Goal: Information Seeking & Learning: Understand process/instructions

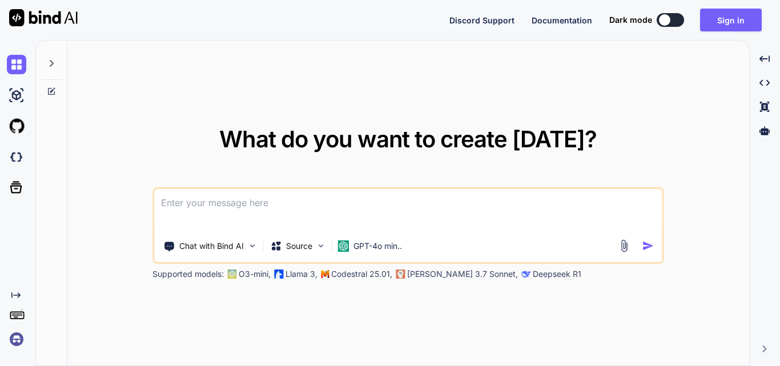
type textarea "x"
click at [735, 23] on button "Sign in" at bounding box center [731, 20] width 62 height 23
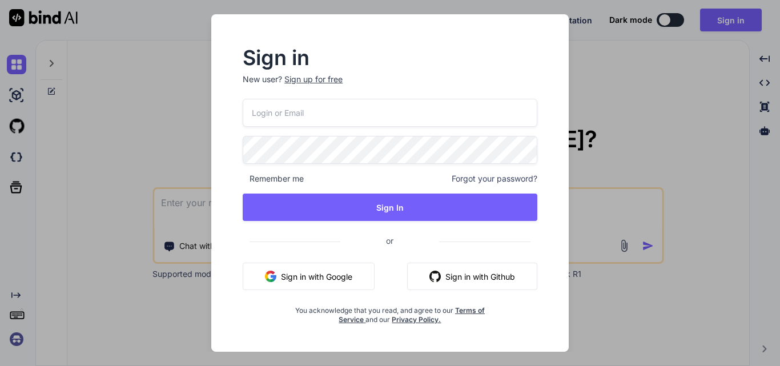
click at [265, 111] on input "email" at bounding box center [390, 113] width 295 height 28
type input "aiayush@yopmail.com"
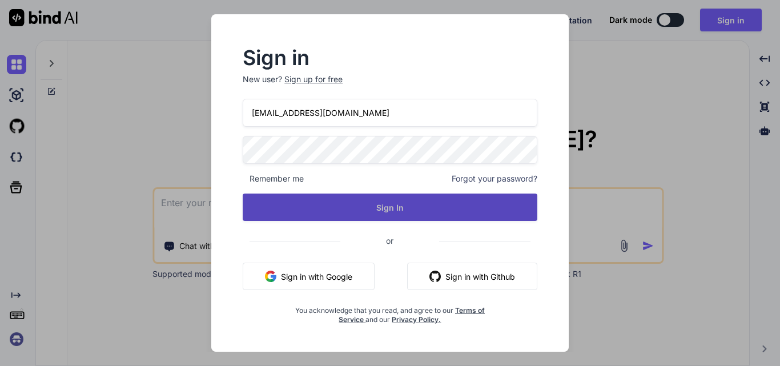
click at [330, 201] on button "Sign In" at bounding box center [390, 206] width 295 height 27
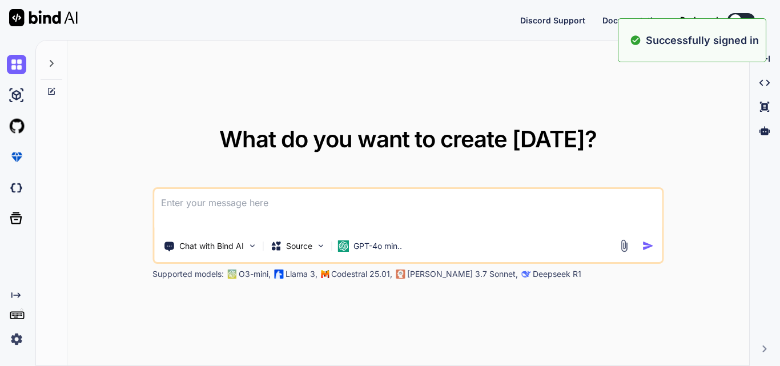
type textarea "x"
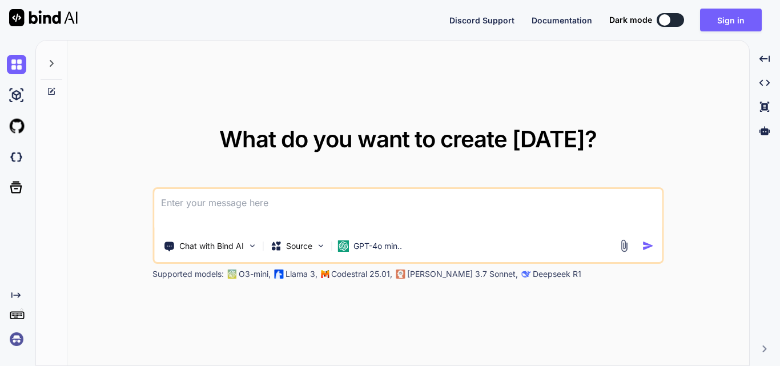
click at [192, 204] on textarea at bounding box center [407, 210] width 507 height 42
click at [243, 202] on textarea at bounding box center [407, 210] width 507 height 42
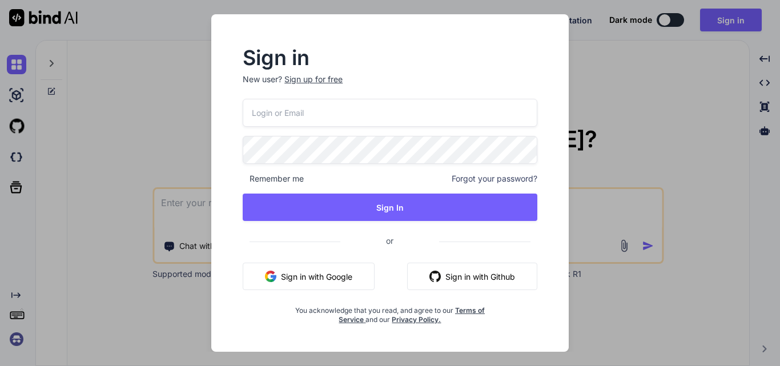
click at [297, 116] on input "email" at bounding box center [390, 113] width 295 height 28
type input "aiayush@yopmail.com"
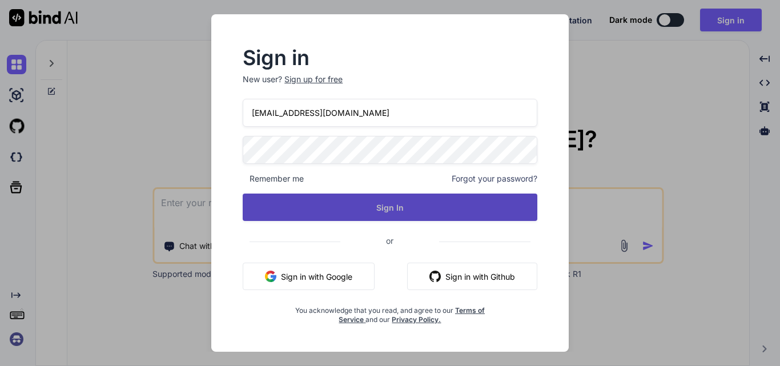
click at [323, 201] on button "Sign In" at bounding box center [390, 206] width 295 height 27
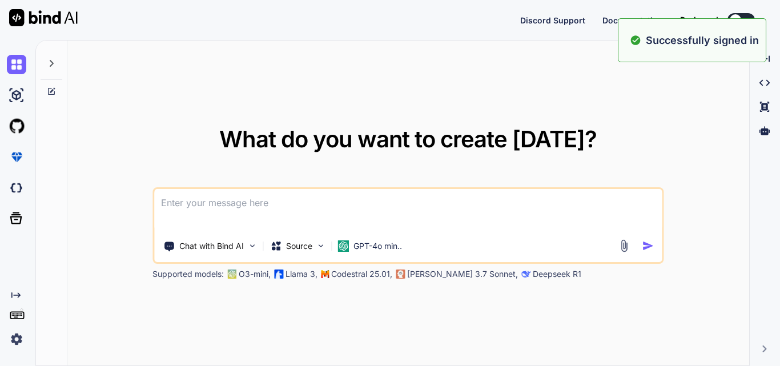
type textarea "x"
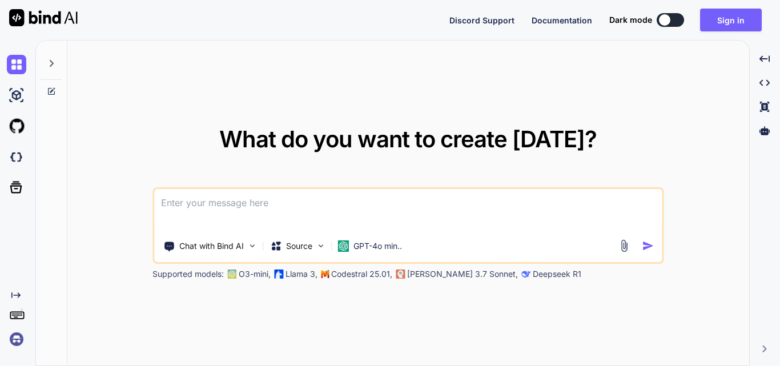
click at [204, 200] on textarea at bounding box center [407, 210] width 507 height 42
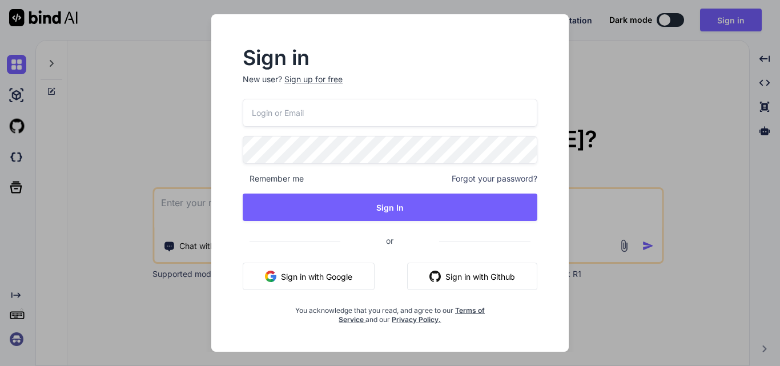
click at [303, 111] on input "email" at bounding box center [390, 113] width 295 height 28
type input "a"
type input "aiayush@yopmail.com"
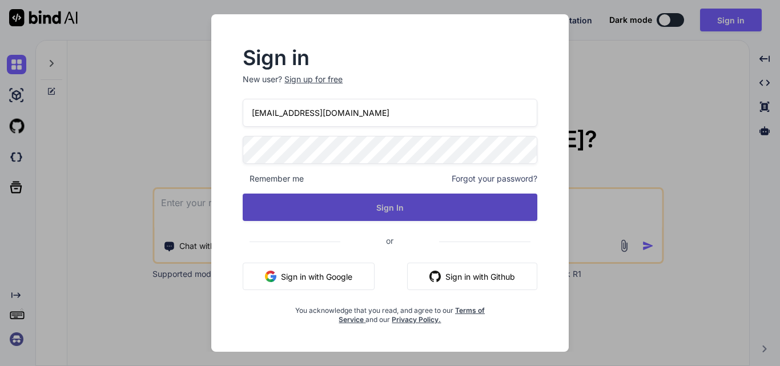
click at [336, 200] on button "Sign In" at bounding box center [390, 206] width 295 height 27
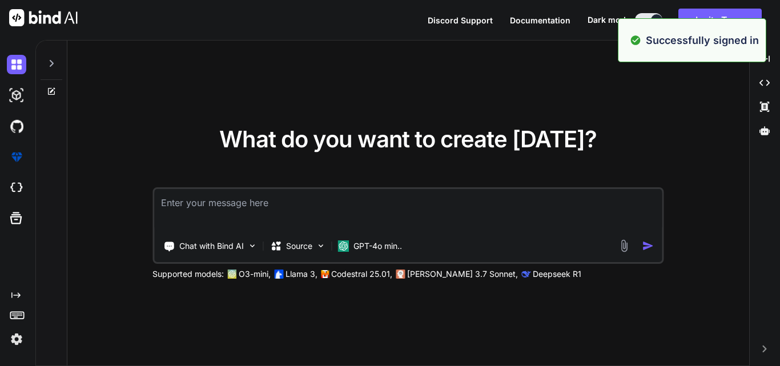
type textarea "x"
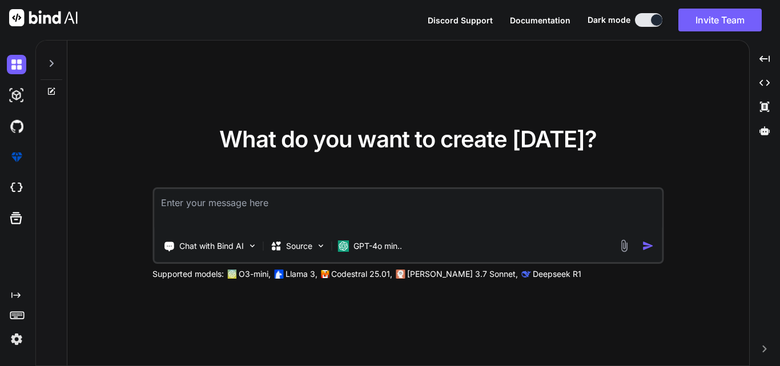
click at [260, 198] on textarea at bounding box center [407, 210] width 507 height 42
type textarea "h"
type textarea "x"
type textarea "ho"
type textarea "x"
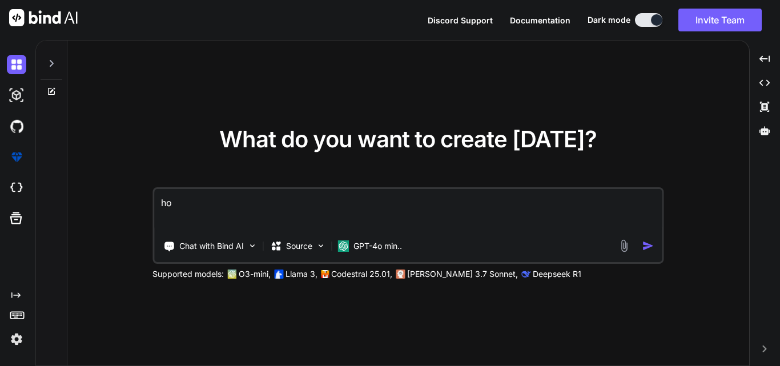
type textarea "how"
type textarea "x"
type textarea "how"
type textarea "x"
type textarea "how t"
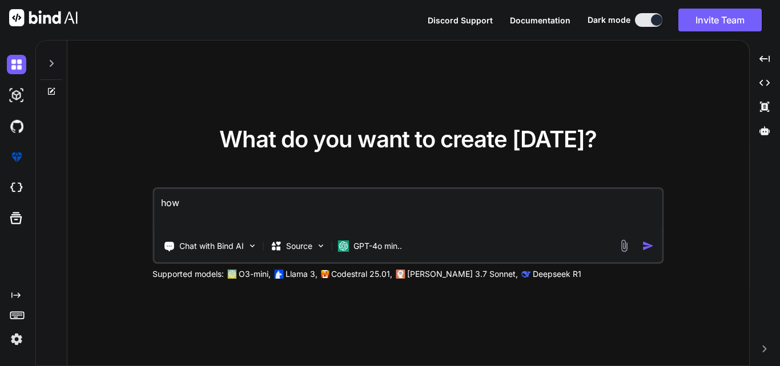
type textarea "x"
type textarea "how to"
type textarea "x"
type textarea "how to"
type textarea "x"
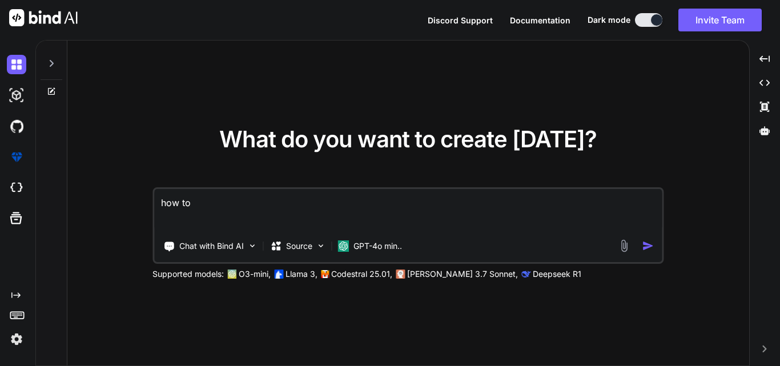
type textarea "how to c"
type textarea "x"
type textarea "how to co"
type textarea "x"
type textarea "how to com"
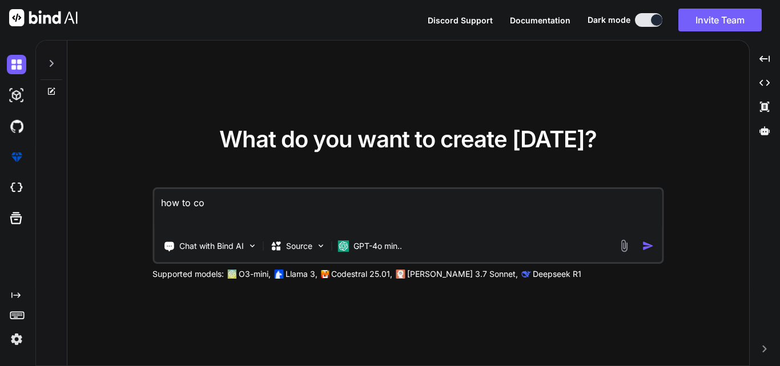
type textarea "x"
type textarea "how to comp"
type textarea "x"
type textarea "how to compa"
type textarea "x"
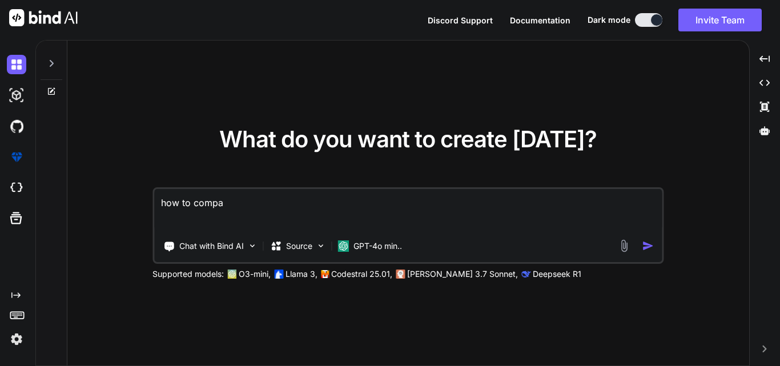
type textarea "how to compar"
type textarea "x"
type textarea "how to compare"
type textarea "x"
type textarea "how to compare"
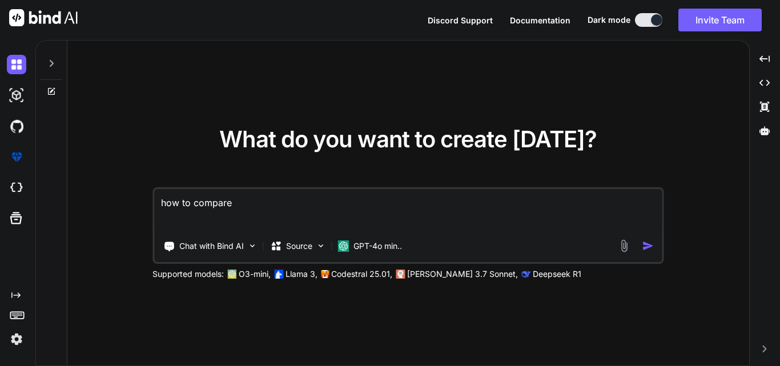
type textarea "x"
type textarea "how to compare t"
type textarea "x"
type textarea "how to compare th"
type textarea "x"
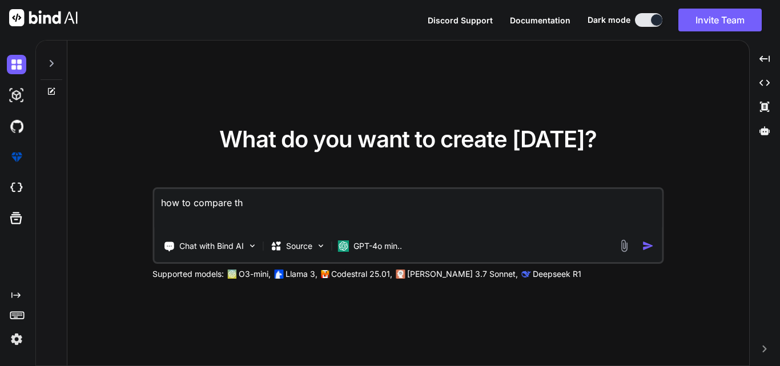
type textarea "how to compare the"
type textarea "x"
type textarea "how to compare the"
type textarea "x"
type textarea "how to compare the"
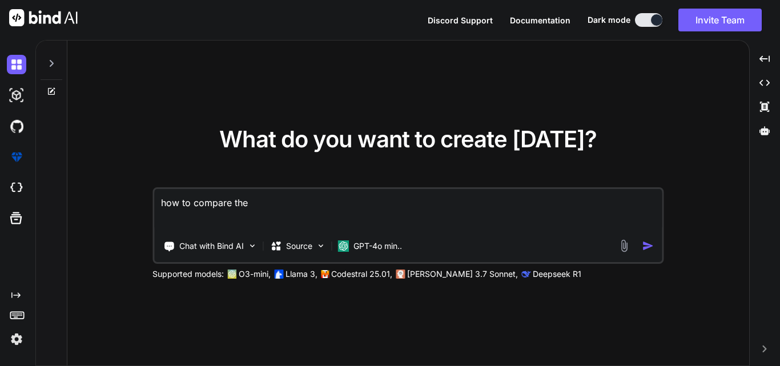
type textarea "x"
type textarea "how to compare th"
type textarea "x"
type textarea "how to compare t"
type textarea "x"
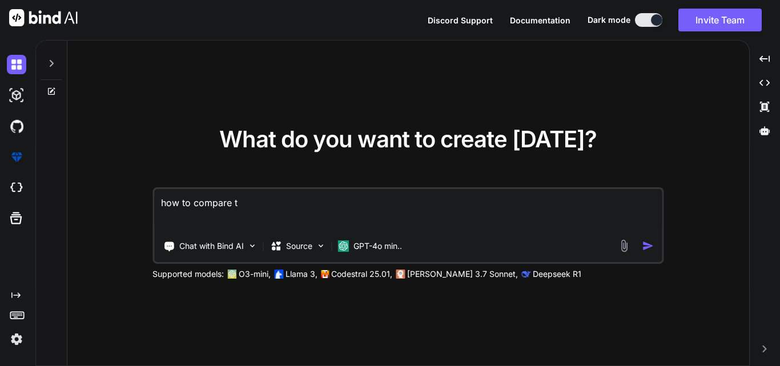
type textarea "how to compare"
type textarea "x"
type textarea "how to compare t"
type textarea "x"
type textarea "how to compare tw"
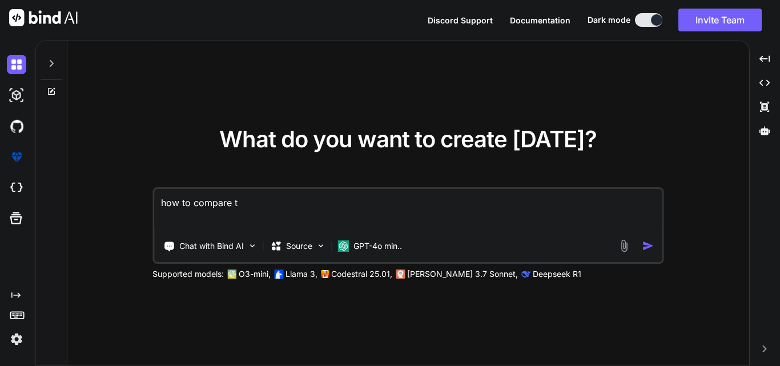
type textarea "x"
type textarea "how to compare two"
type textarea "x"
type textarea "how to compare two"
type textarea "x"
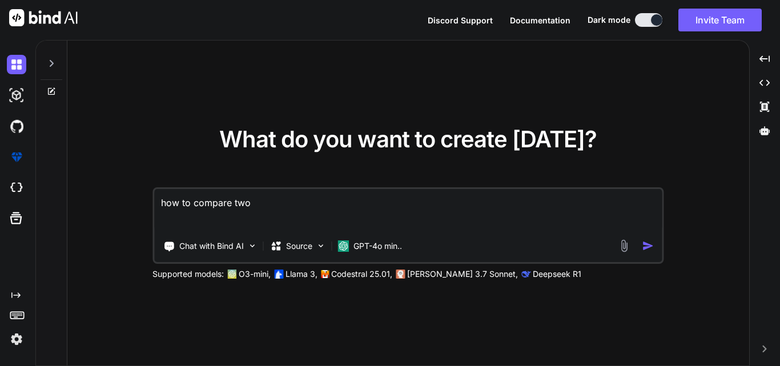
type textarea "how to compare two s"
type textarea "x"
type textarea "how to compare two st"
type textarea "x"
type textarea "how to compare two sto"
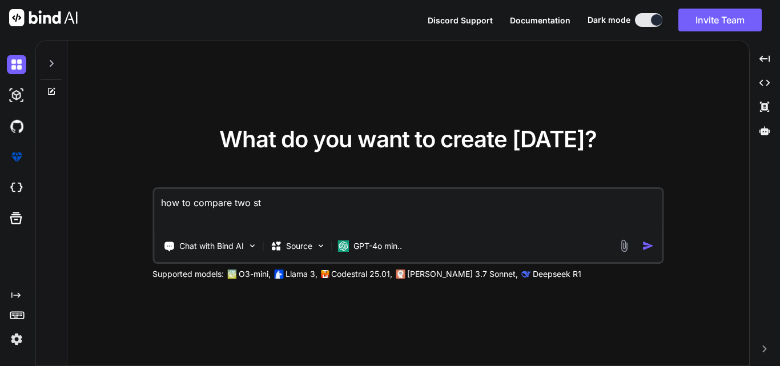
type textarea "x"
type textarea "how to compare two stor"
type textarea "x"
type textarea "how to compare two store"
type textarea "x"
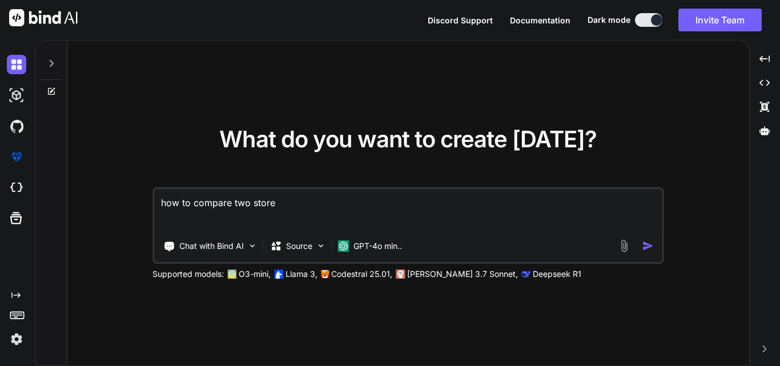
type textarea "how to compare two store"
type textarea "x"
type textarea "how to compare two store"
type textarea "x"
type textarea "how to compare two stor"
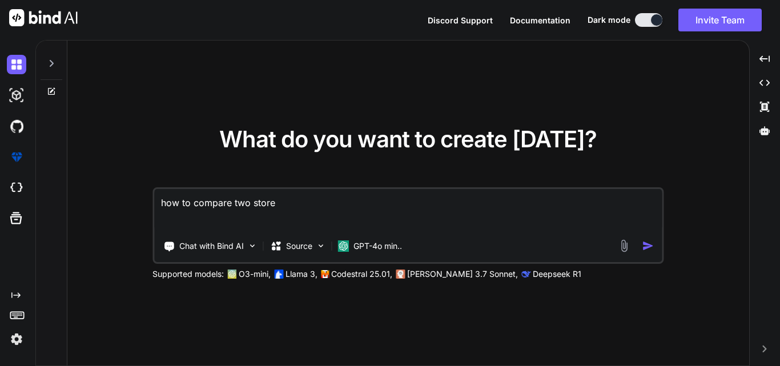
type textarea "x"
type textarea "how to compare two sto"
type textarea "x"
type textarea "how to compare two st"
type textarea "x"
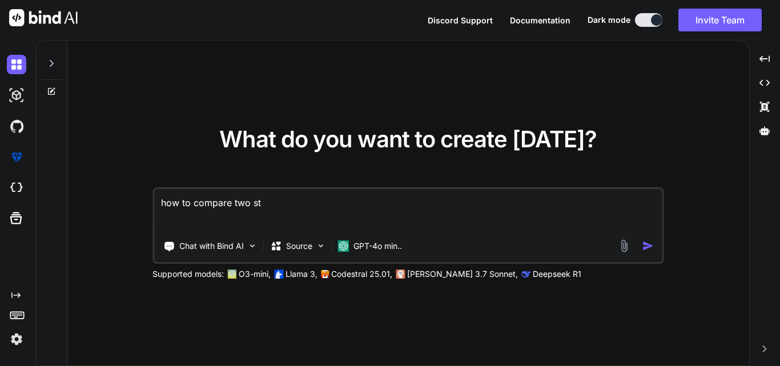
type textarea "how to compare two s"
type textarea "x"
type textarea "how to compare two"
type textarea "x"
type textarea "how to compare two s"
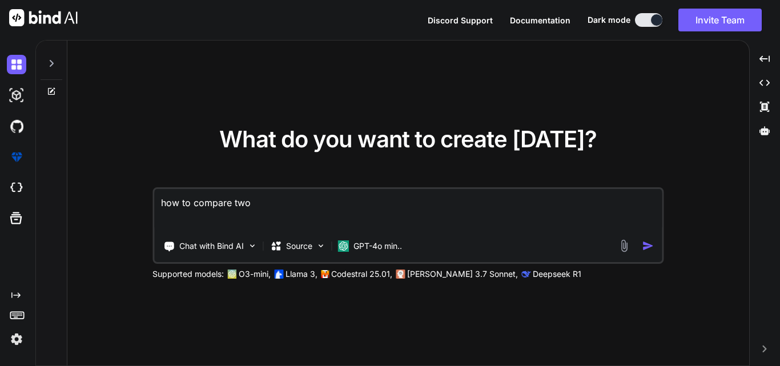
type textarea "x"
type textarea "how to compare two sa"
type textarea "x"
type textarea "how to compare two sam"
type textarea "x"
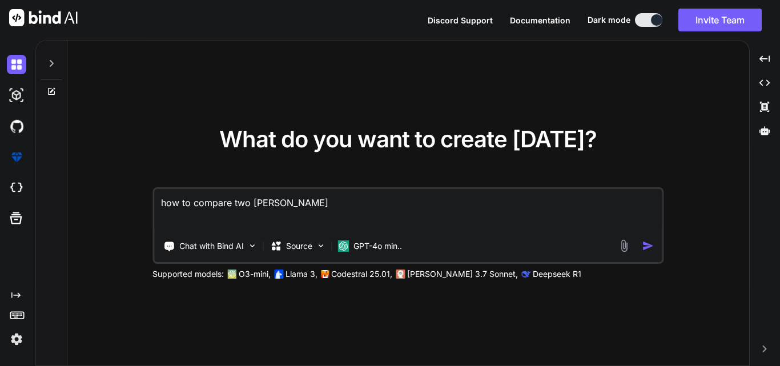
type textarea "how to compare two same"
type textarea "x"
type textarea "how to compare two same"
type textarea "x"
type textarea "how to compare two same s"
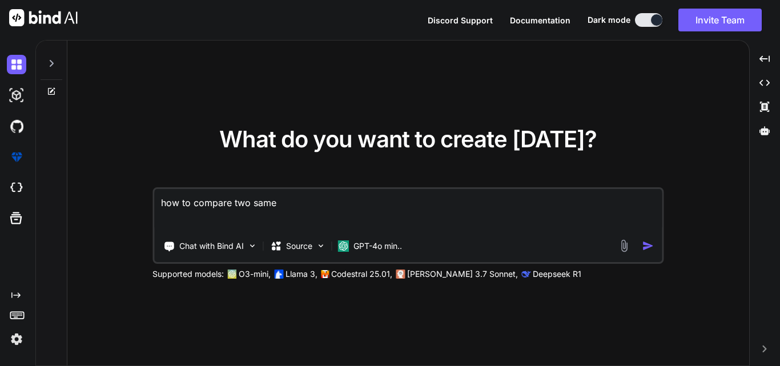
type textarea "x"
type textarea "how to compare two same st"
type textarea "x"
type textarea "how to compare two same sto"
type textarea "x"
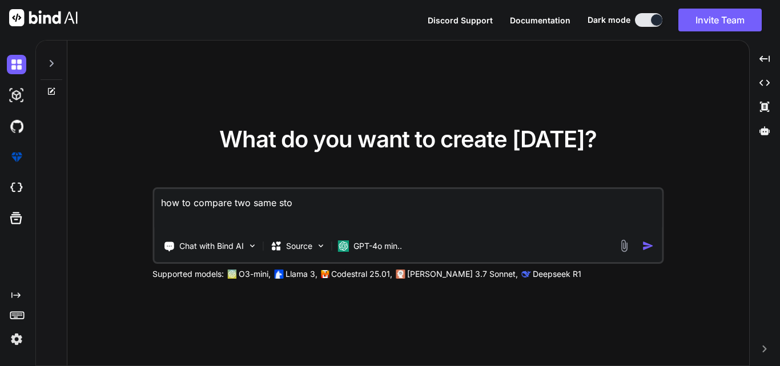
type textarea "how to compare two same stor"
type textarea "x"
type textarea "how to compare two same store"
type textarea "x"
type textarea "how to compare two same storep"
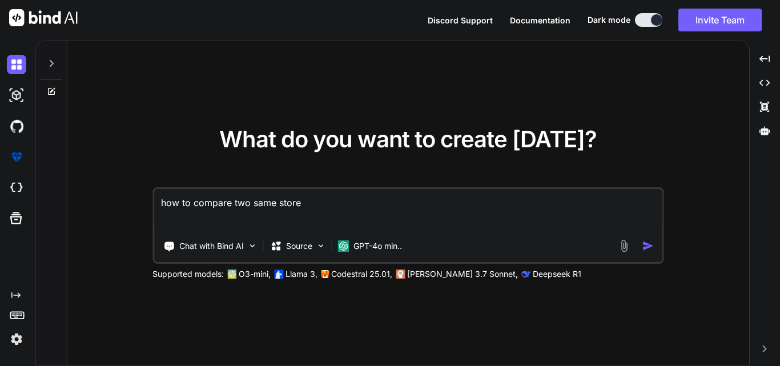
type textarea "x"
type textarea "how to compare two same storepr"
type textarea "x"
type textarea "how to compare two same storepro"
type textarea "x"
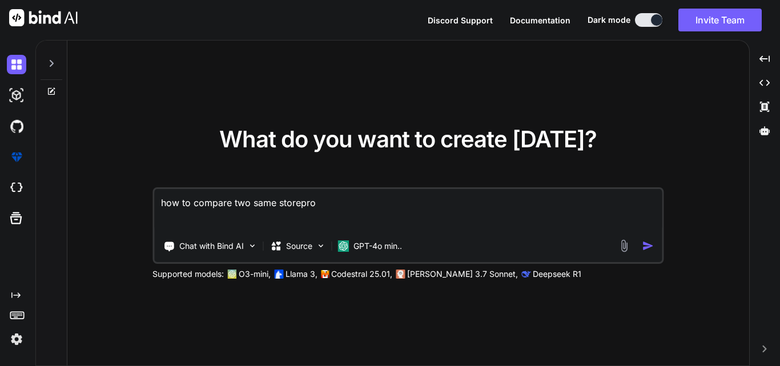
type textarea "how to compare two same storeproc"
type textarea "x"
type textarea "how to compare two same storeproce"
type textarea "x"
type textarea "how to compare two same storeproced"
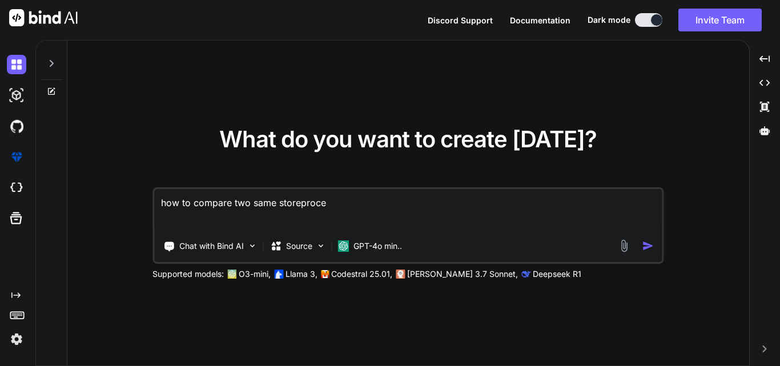
type textarea "x"
type textarea "how to compare two same storeprocedu"
type textarea "x"
type textarea "how to compare two same storeprocedur"
type textarea "x"
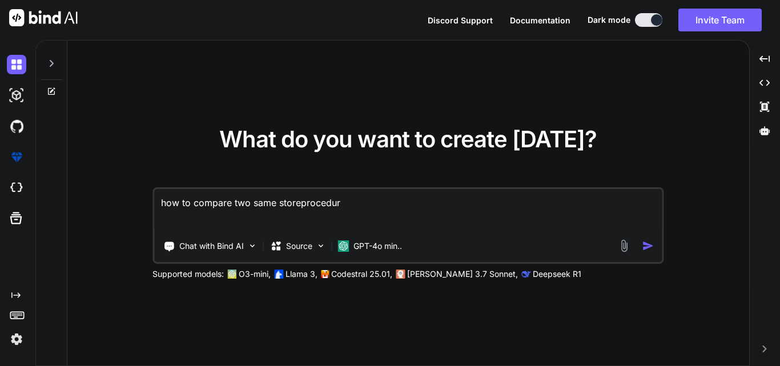
type textarea "how to compare two same storeprocedure"
type textarea "x"
type textarea "how to compare two same storeprocedures"
type textarea "x"
type textarea "how to compare two same storeprocedures"
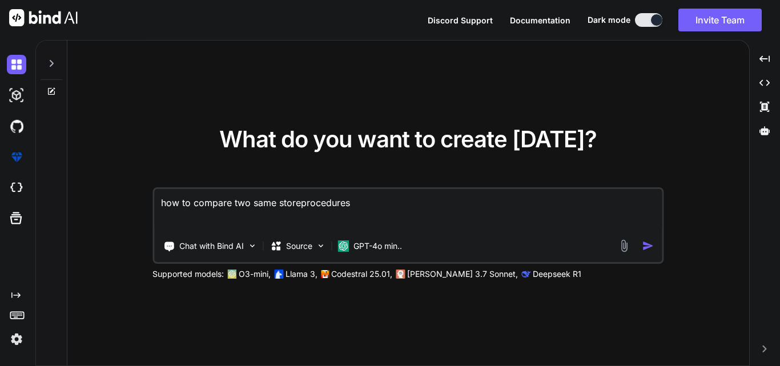
type textarea "x"
type textarea "how to compare two same storeprocedures f"
type textarea "x"
type textarea "how to compare two same storeprocedures fr"
type textarea "x"
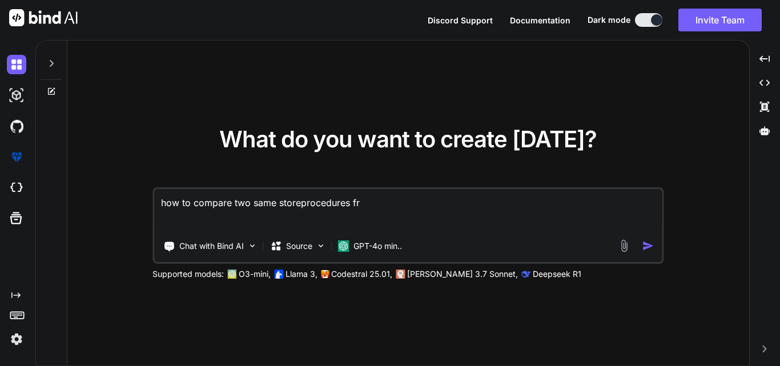
type textarea "how to compare two same storeprocedures fro"
type textarea "x"
type textarea "how to compare two same storeprocedures from"
type textarea "x"
click at [298, 204] on textarea "how to compare two same storeprocedures from" at bounding box center [407, 210] width 507 height 42
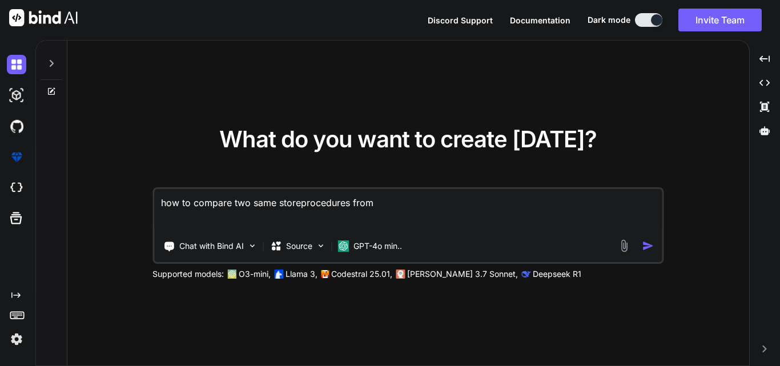
type textarea "how to compare two same store procedures from"
type textarea "x"
click at [396, 204] on textarea "how to compare two same store procedures from" at bounding box center [407, 210] width 507 height 42
type textarea "how to compare two same store procedures from"
type textarea "x"
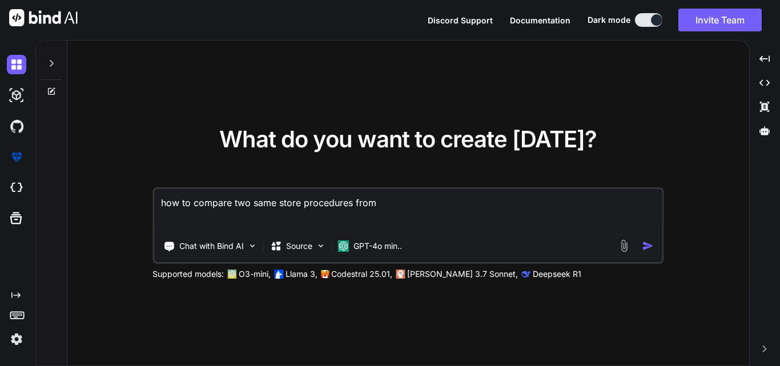
type textarea "how to compare two same store procedures from t"
type textarea "x"
type textarea "how to compare two same store procedures from tw"
type textarea "x"
type textarea "how to compare two same store procedures from two"
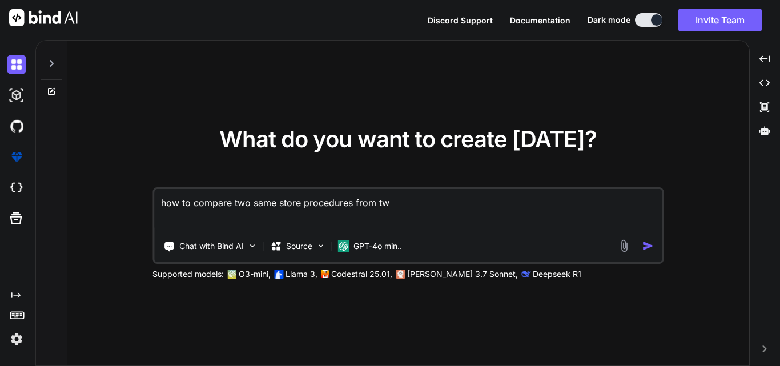
type textarea "x"
type textarea "how to compare two same store procedures from two"
type textarea "x"
type textarea "how to compare two same store procedures from two d"
type textarea "x"
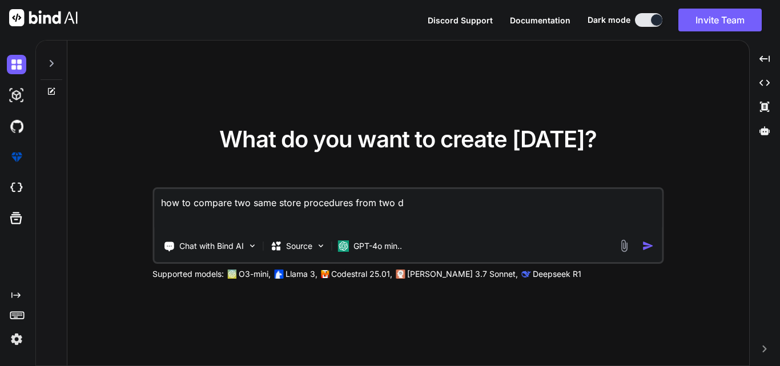
type textarea "how to compare two same store procedures from two di"
type textarea "x"
type textarea "how to compare two same store procedures from two dif"
type textarea "x"
type textarea "how to compare two same store procedures from two diff"
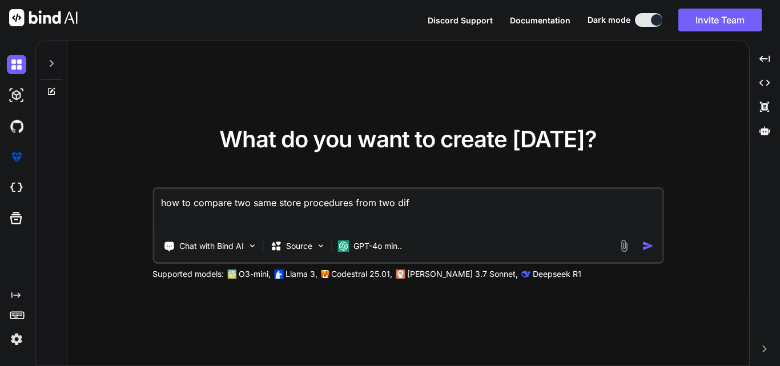
type textarea "x"
type textarea "how to compare two same store procedures from two diffe"
type textarea "x"
type textarea "how to compare two same store procedures from two differ"
type textarea "x"
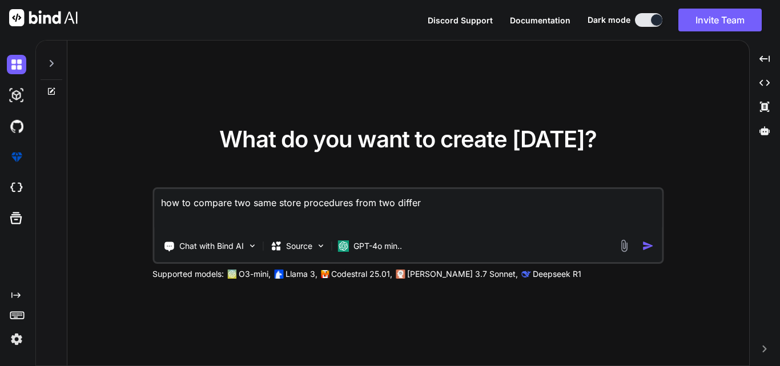
type textarea "how to compare two same store procedures from two differe"
type textarea "x"
type textarea "how to compare two same store procedures from two differen"
type textarea "x"
type textarea "how to compare two same store procedures from two different"
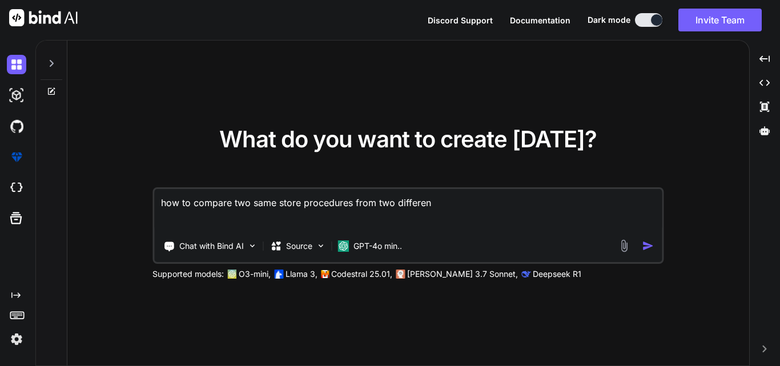
type textarea "x"
type textarea "how to compare two same store procedures from two different"
type textarea "x"
type textarea "how to compare two same store procedures from two different d"
type textarea "x"
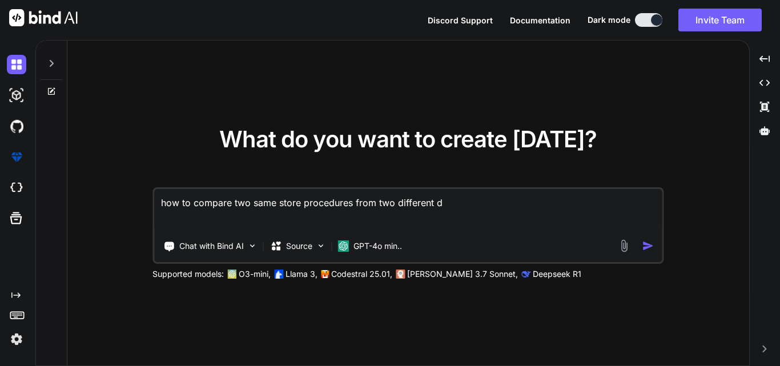
type textarea "how to compare two same store procedures from two different da"
type textarea "x"
type textarea "how to compare two same store procedures from two different dat"
type textarea "x"
type textarea "how to compare two same store procedures from two different datb"
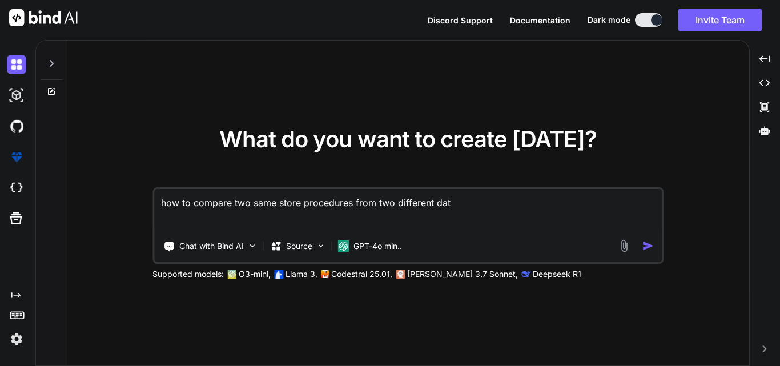
type textarea "x"
type textarea "how to compare two same store procedures from two different dat"
type textarea "x"
type textarea "how to compare two same store procedures from two different data"
type textarea "x"
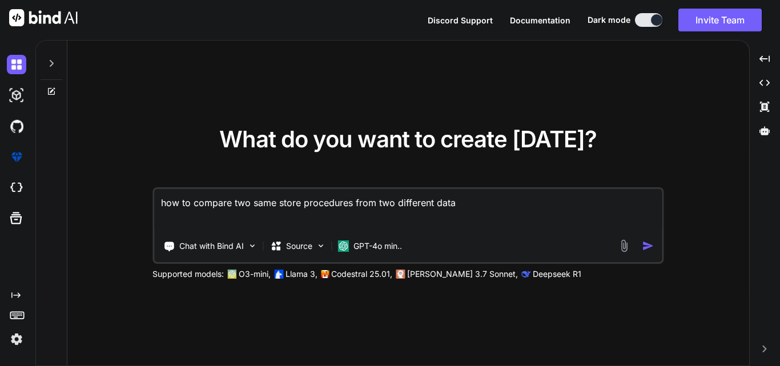
type textarea "how to compare two same store procedures from two different datab"
type textarea "x"
type textarea "how to compare two same store procedures from two different databa"
type textarea "x"
type textarea "how to compare two same store procedures from two different databas"
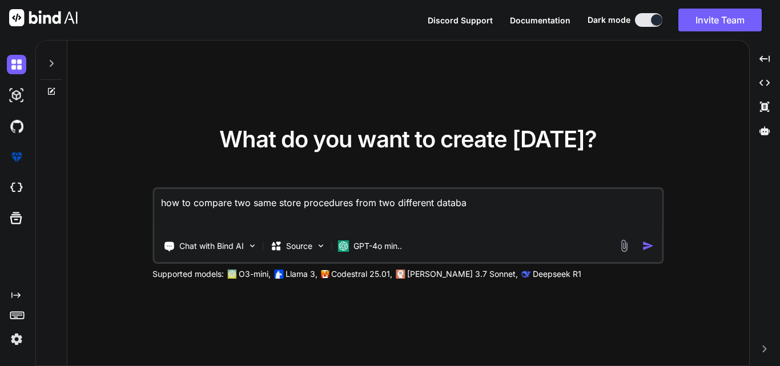
type textarea "x"
type textarea "how to compare two same store procedures from two different database"
type textarea "x"
type textarea "how to compare two same store procedures from two different databases"
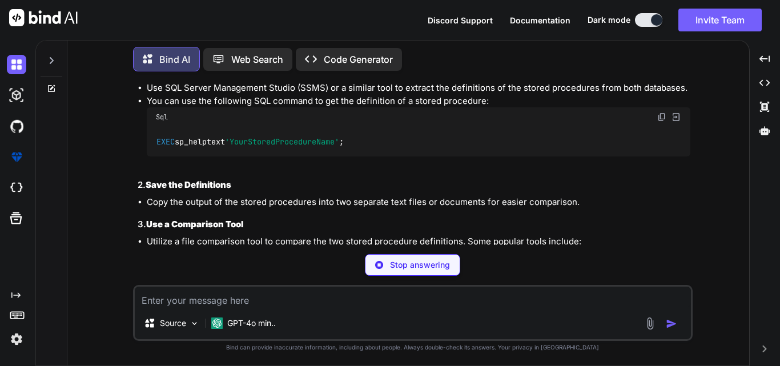
scroll to position [134, 0]
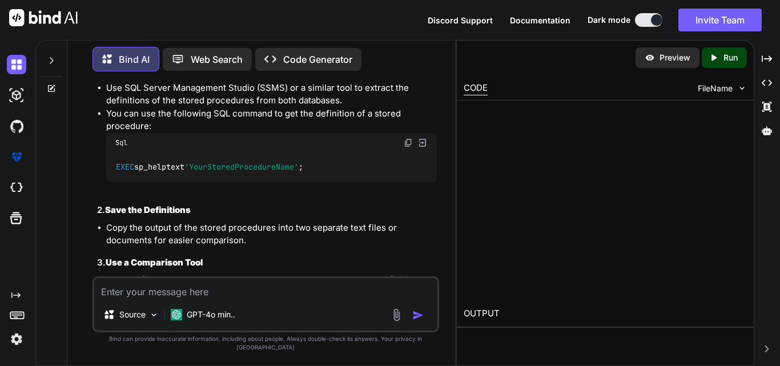
type textarea "x"
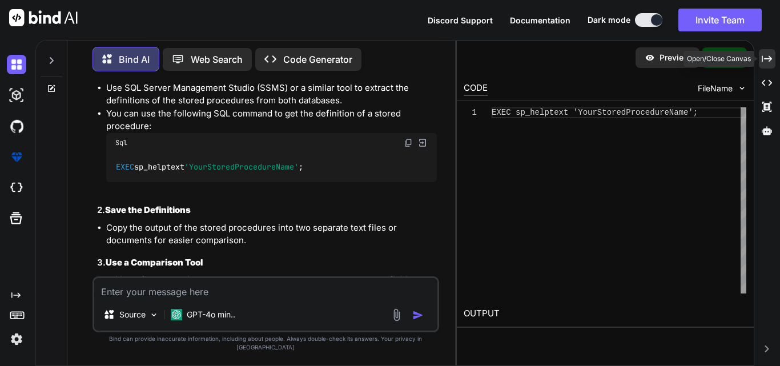
click at [765, 59] on icon "Created with Pixso." at bounding box center [766, 59] width 10 height 10
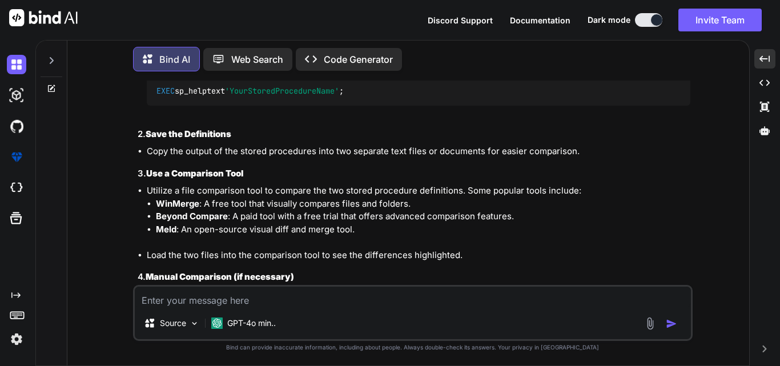
scroll to position [149, 0]
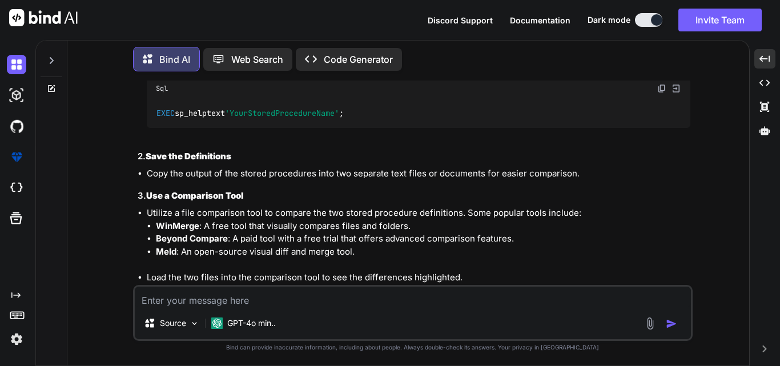
click at [661, 88] on img at bounding box center [661, 88] width 9 height 9
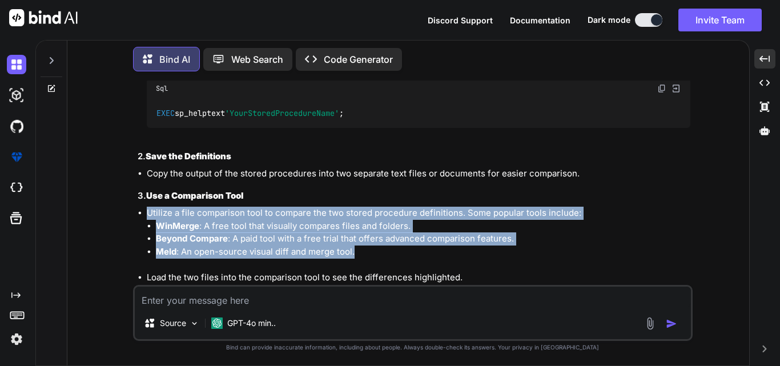
drag, startPoint x: 365, startPoint y: 252, endPoint x: 148, endPoint y: 211, distance: 220.6
click at [148, 211] on li "Utilize a file comparison tool to compare the two stored procedure definitions.…" at bounding box center [418, 239] width 543 height 64
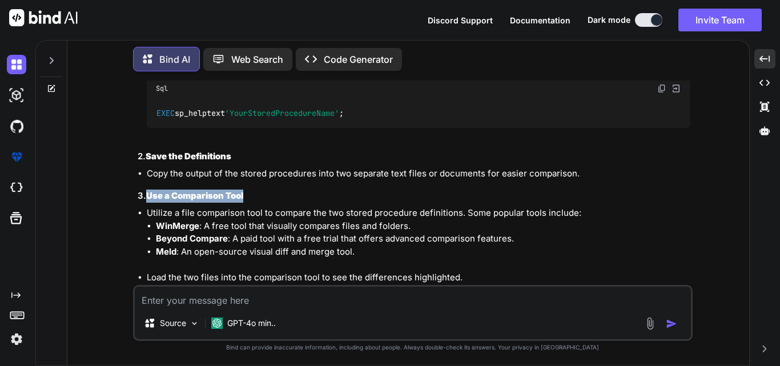
drag, startPoint x: 146, startPoint y: 195, endPoint x: 259, endPoint y: 196, distance: 113.6
click at [259, 196] on h3 "3. Use a Comparison Tool" at bounding box center [414, 195] width 552 height 13
click at [259, 197] on h3 "3. Use a Comparison Tool" at bounding box center [414, 195] width 552 height 13
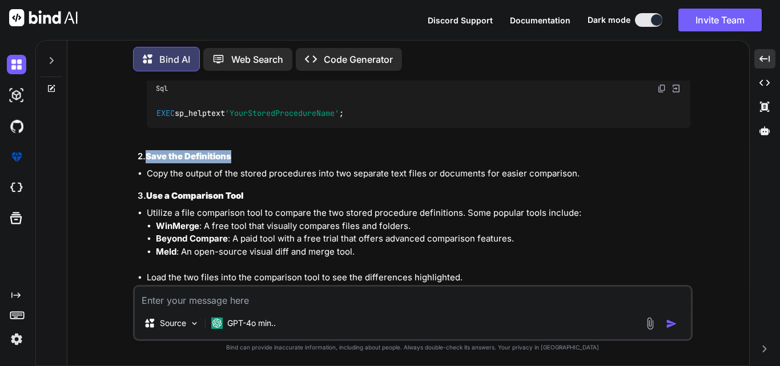
drag, startPoint x: 146, startPoint y: 154, endPoint x: 247, endPoint y: 155, distance: 100.5
click at [247, 155] on h3 "2. Save the Definitions" at bounding box center [414, 156] width 552 height 13
click at [584, 171] on li "Copy the output of the stored procedures into two separate text files or docume…" at bounding box center [418, 173] width 543 height 13
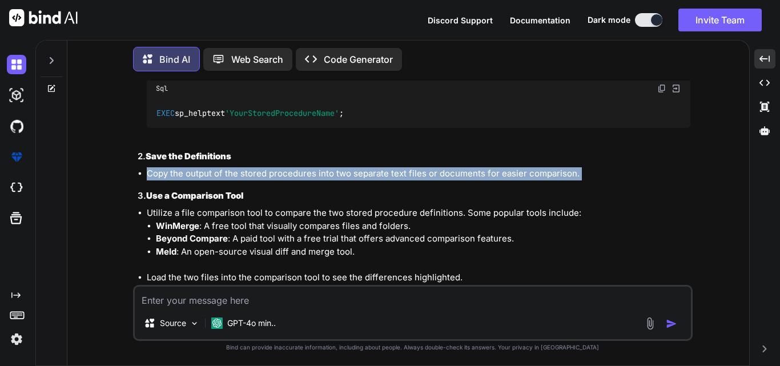
click at [584, 171] on li "Copy the output of the stored procedures into two separate text files or docume…" at bounding box center [418, 173] width 543 height 13
